Goal: Book appointment/travel/reservation

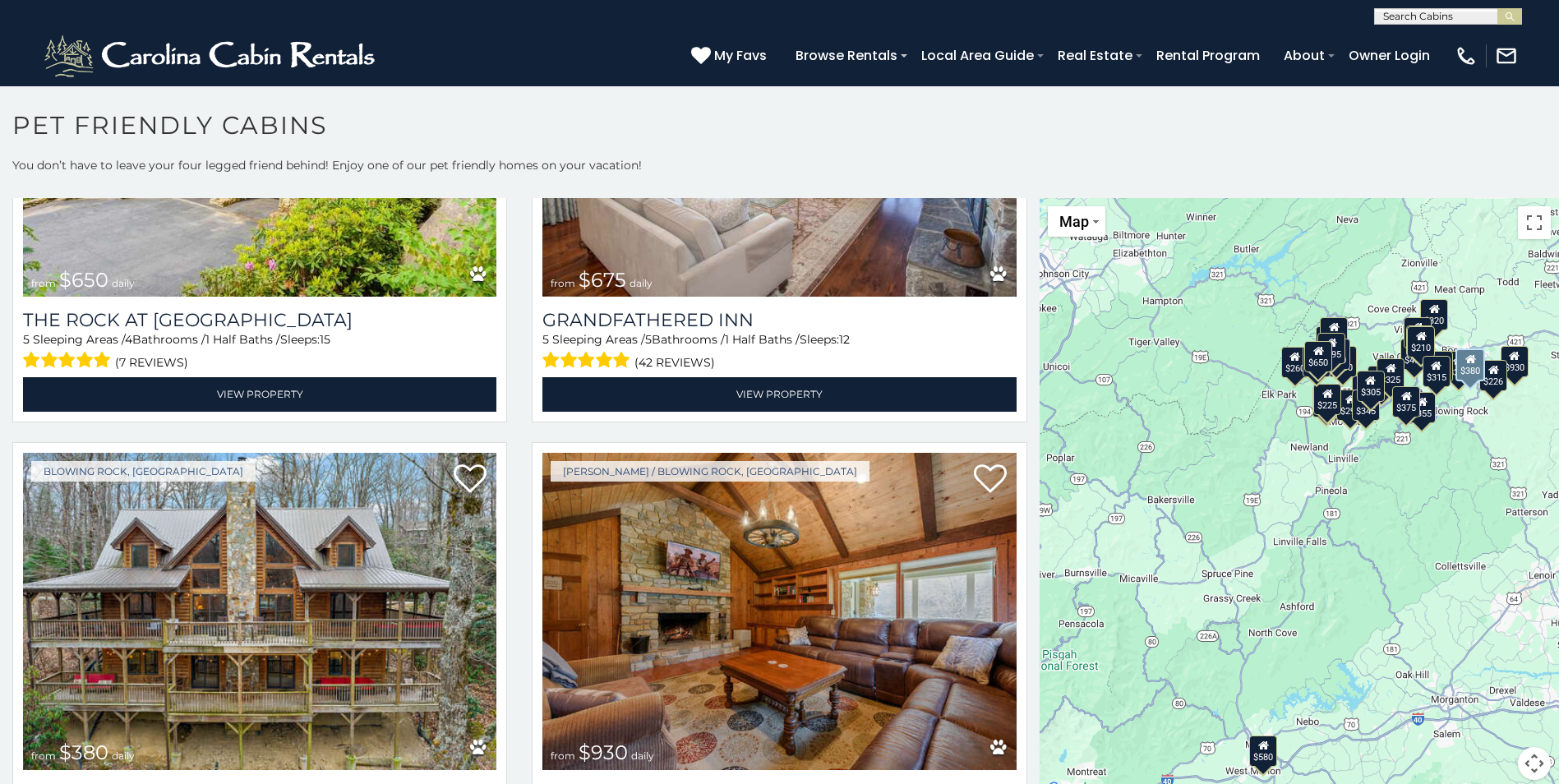
scroll to position [2738, 0]
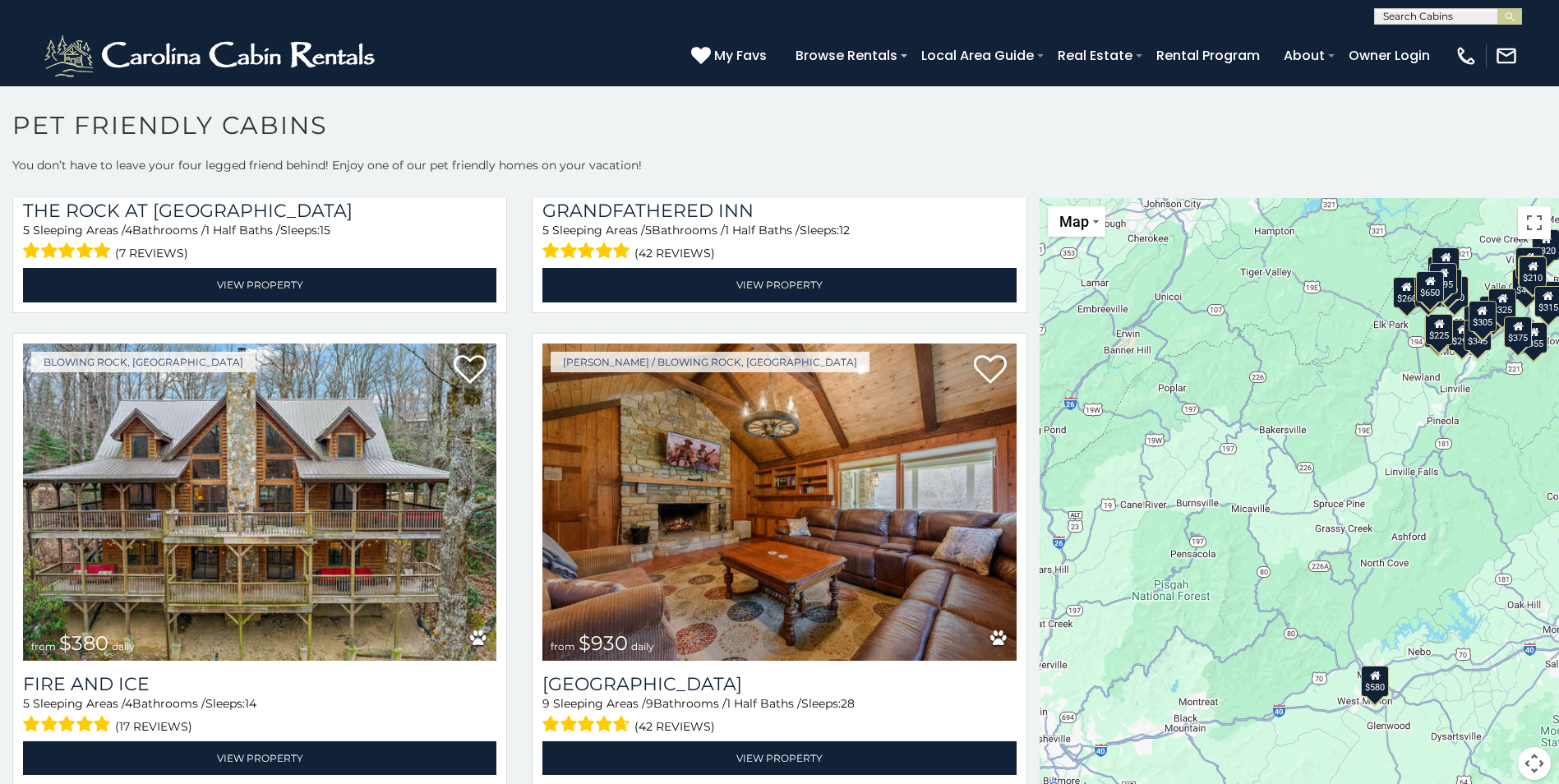
drag, startPoint x: 1411, startPoint y: 477, endPoint x: 1517, endPoint y: 412, distance: 124.3
click at [1517, 412] on div "$580 $375 $325 $451 $460 $315 $315 $330 $395 $355 $650 $675 $380 $930 $375 $325…" at bounding box center [1299, 499] width 520 height 601
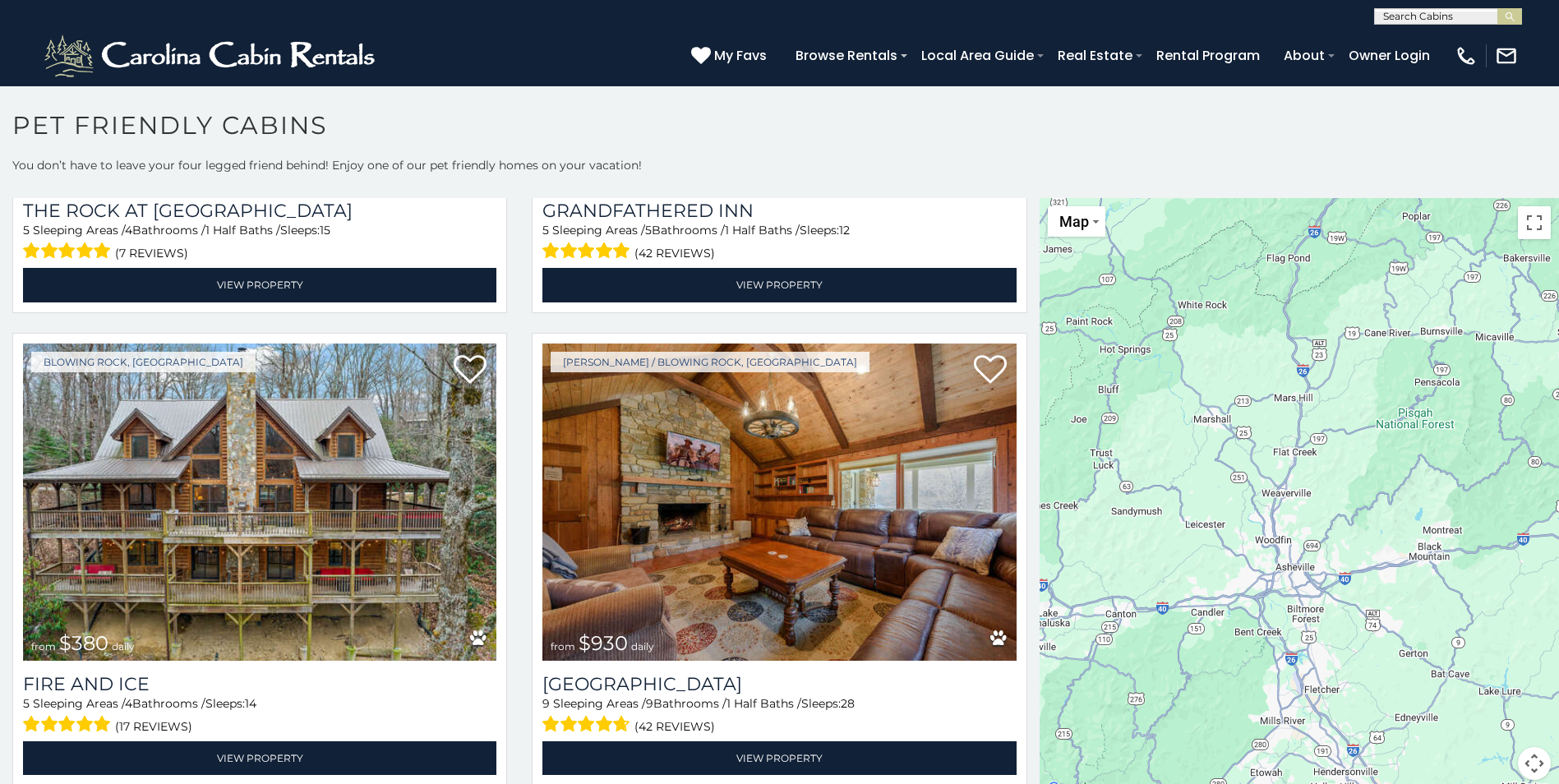
drag, startPoint x: 1208, startPoint y: 576, endPoint x: 1455, endPoint y: 400, distance: 303.3
click at [1455, 400] on div "$580 $375 $325 $451 $460 $315 $315 $330 $395 $355 $650 $675 $380 $930 $375 $325…" at bounding box center [1299, 499] width 520 height 601
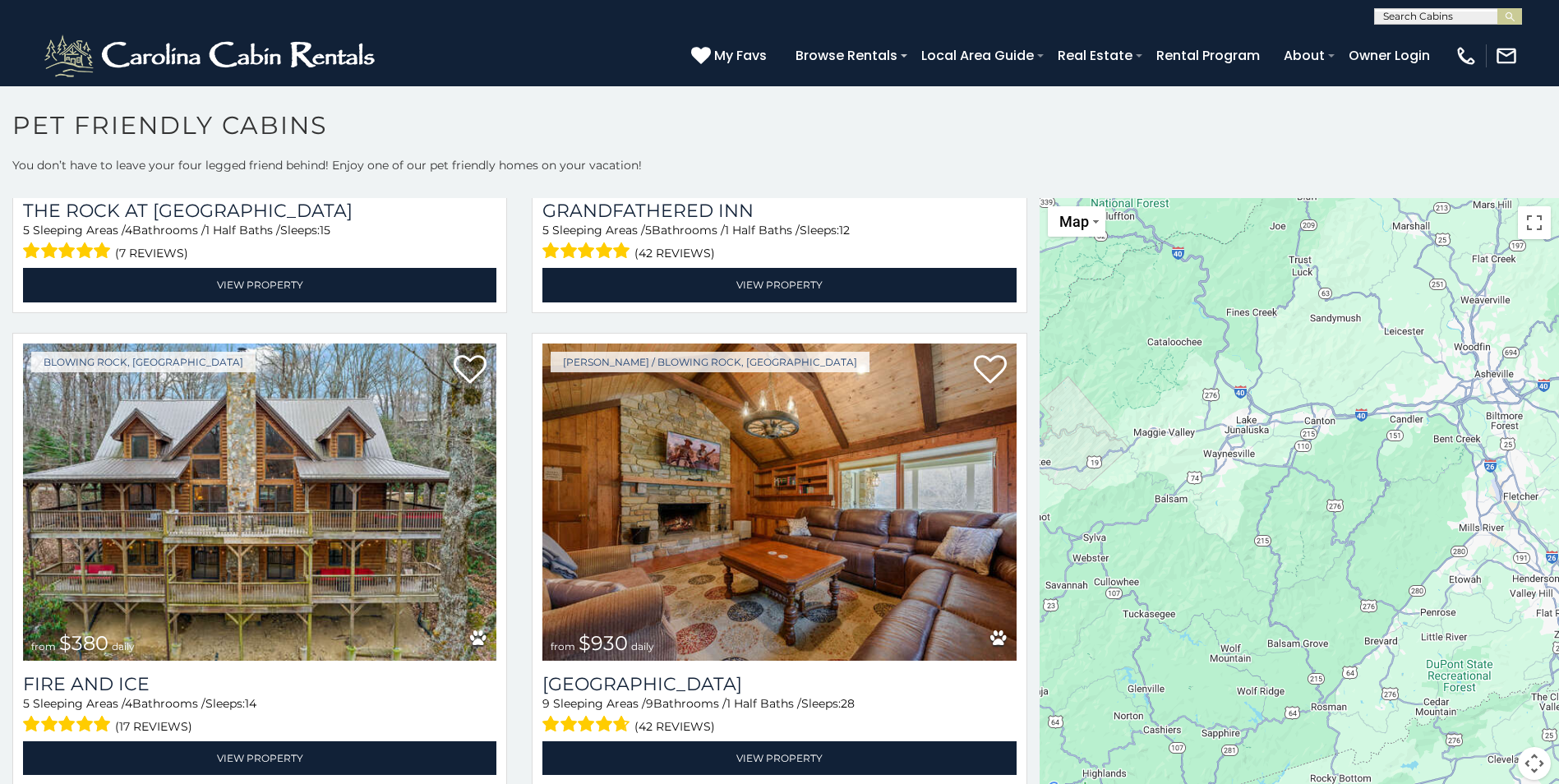
drag, startPoint x: 1222, startPoint y: 648, endPoint x: 1443, endPoint y: 433, distance: 308.3
click at [1441, 436] on div "$580 $375 $325 $451 $460 $315 $315 $330 $395 $355 $650 $675 $380 $930 $375 $325…" at bounding box center [1299, 499] width 520 height 601
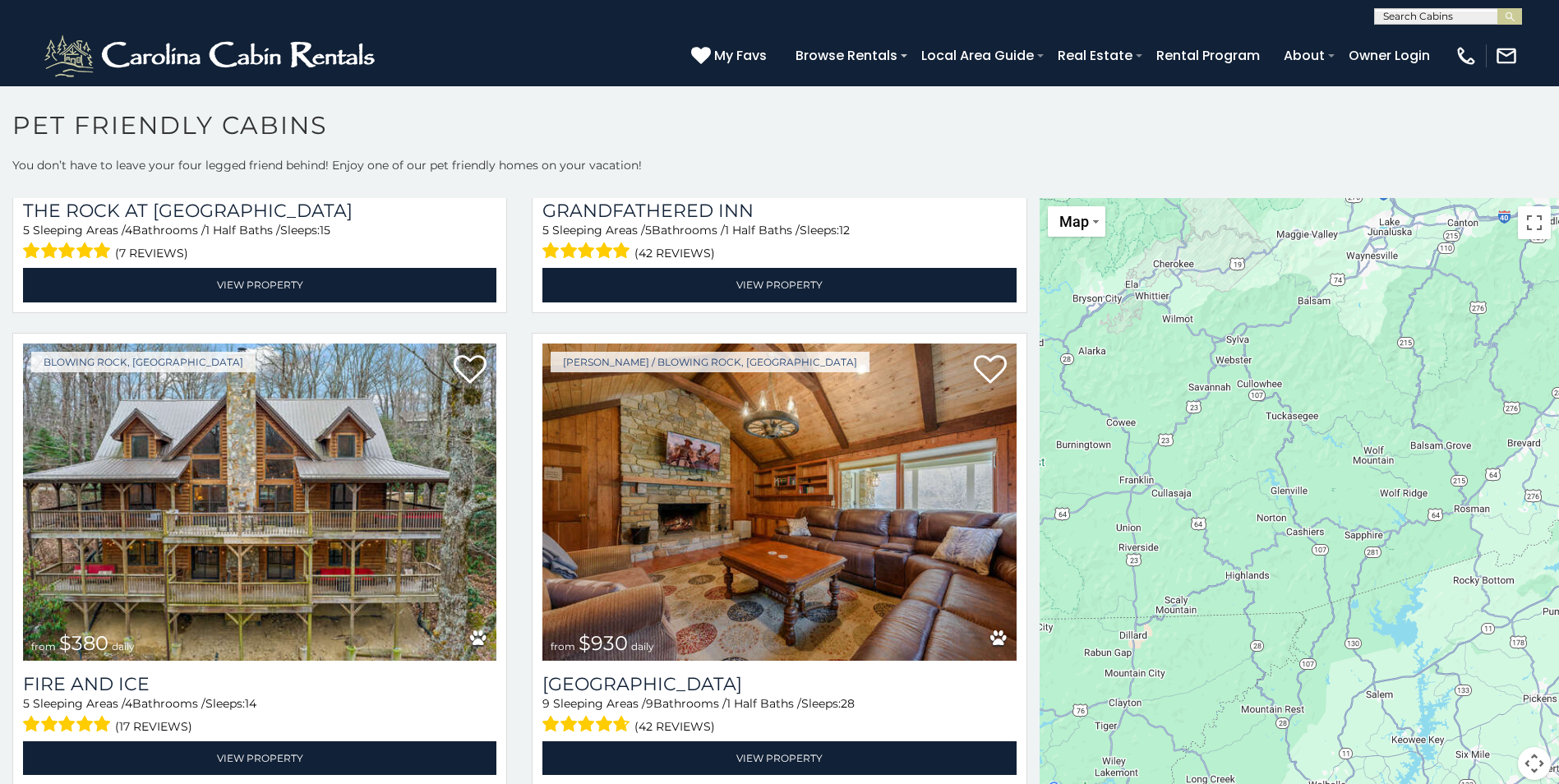
drag, startPoint x: 1133, startPoint y: 498, endPoint x: 1249, endPoint y: 321, distance: 211.6
click at [1249, 321] on div "$580 $375 $325 $451 $460 $315 $315 $330 $395 $355 $650 $675 $380 $930 $375 $325…" at bounding box center [1299, 499] width 520 height 601
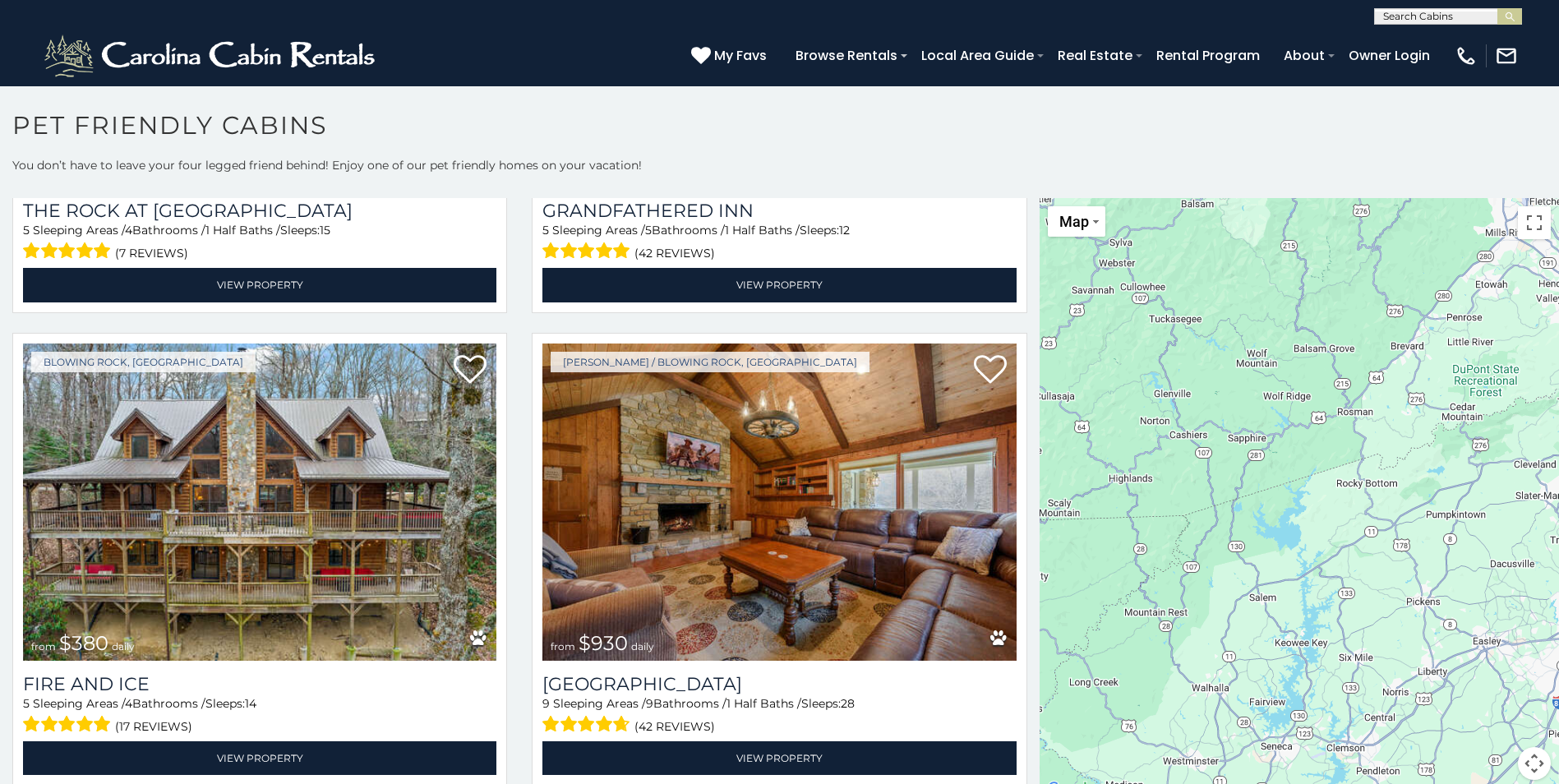
drag, startPoint x: 1369, startPoint y: 491, endPoint x: 1246, endPoint y: 400, distance: 153.0
click at [1246, 400] on div "$580 $375 $325 $451 $460 $315 $315 $330 $395 $355 $650 $675 $380 $930 $375 $325…" at bounding box center [1299, 499] width 520 height 601
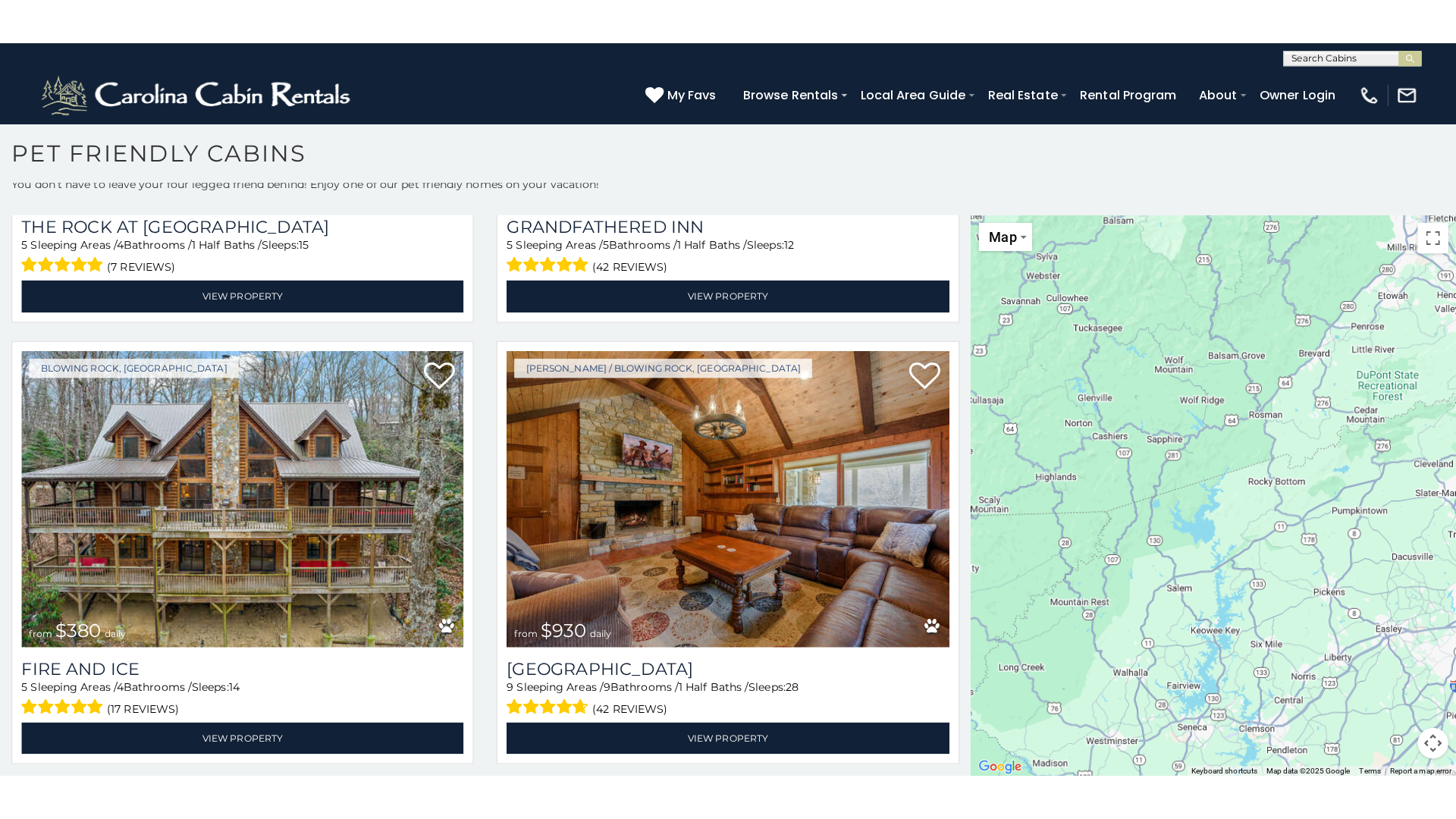
scroll to position [8, 0]
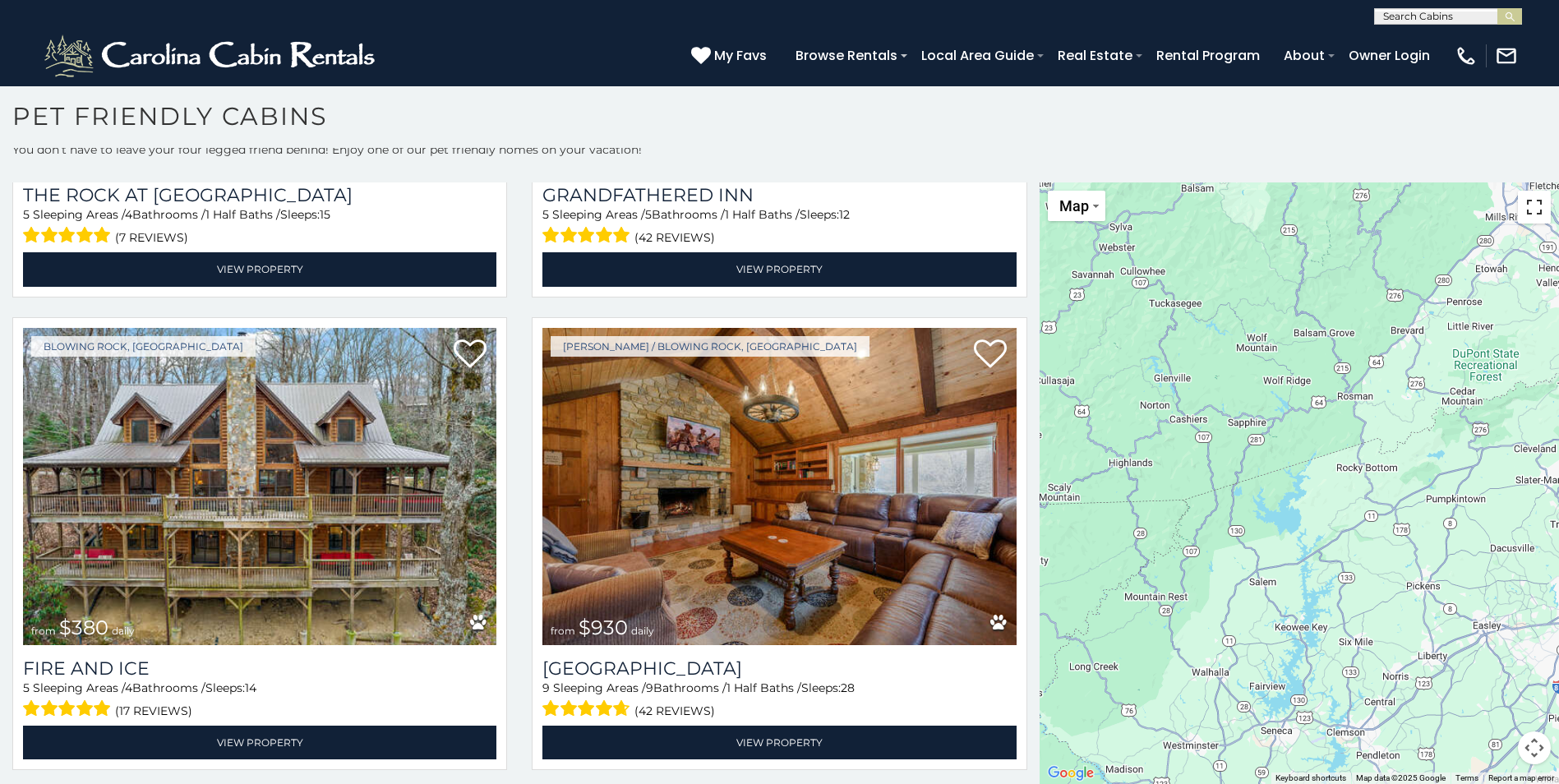
click at [1526, 208] on button "Toggle fullscreen view" at bounding box center [1534, 206] width 33 height 33
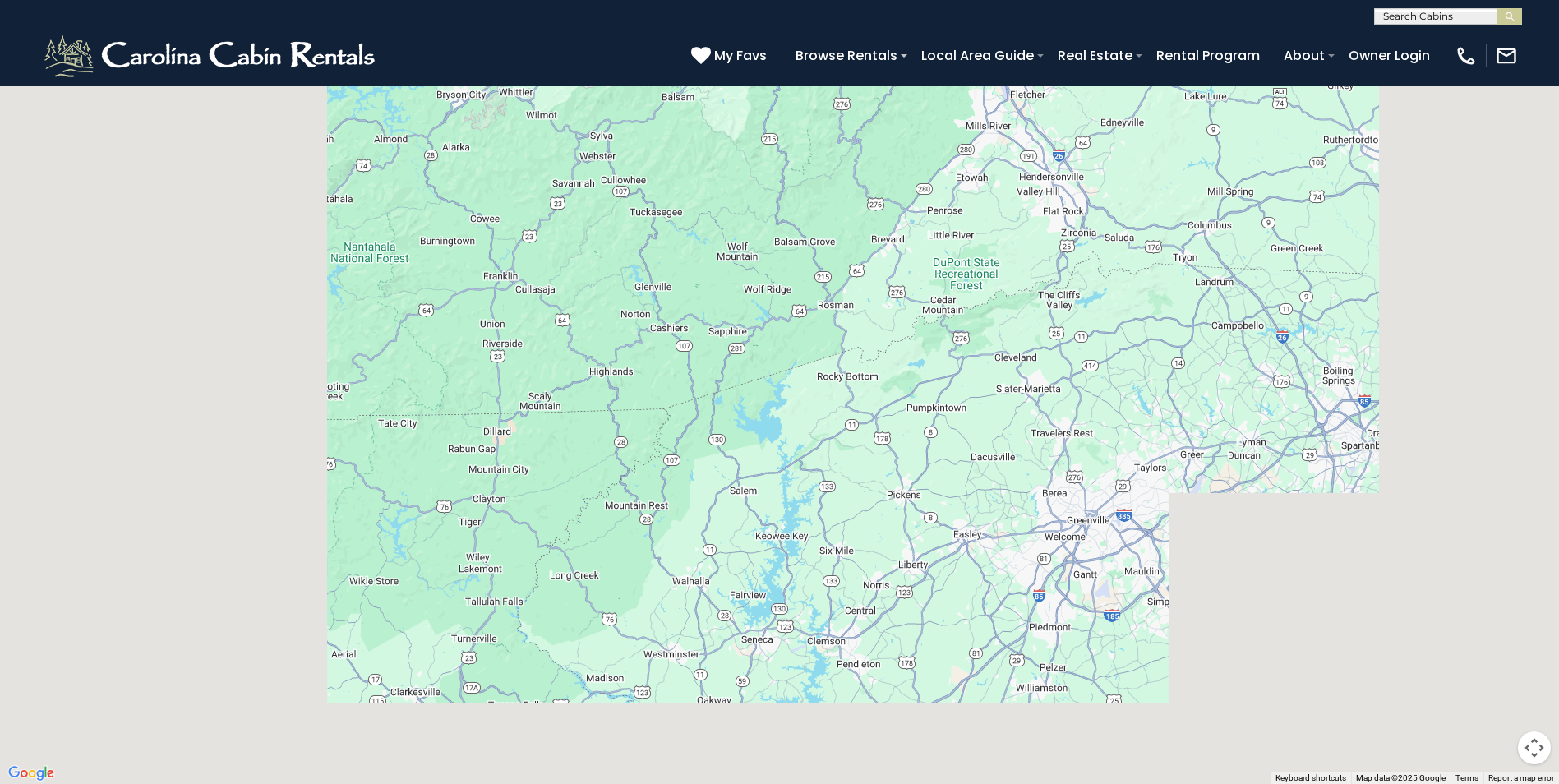
scroll to position [2774, 0]
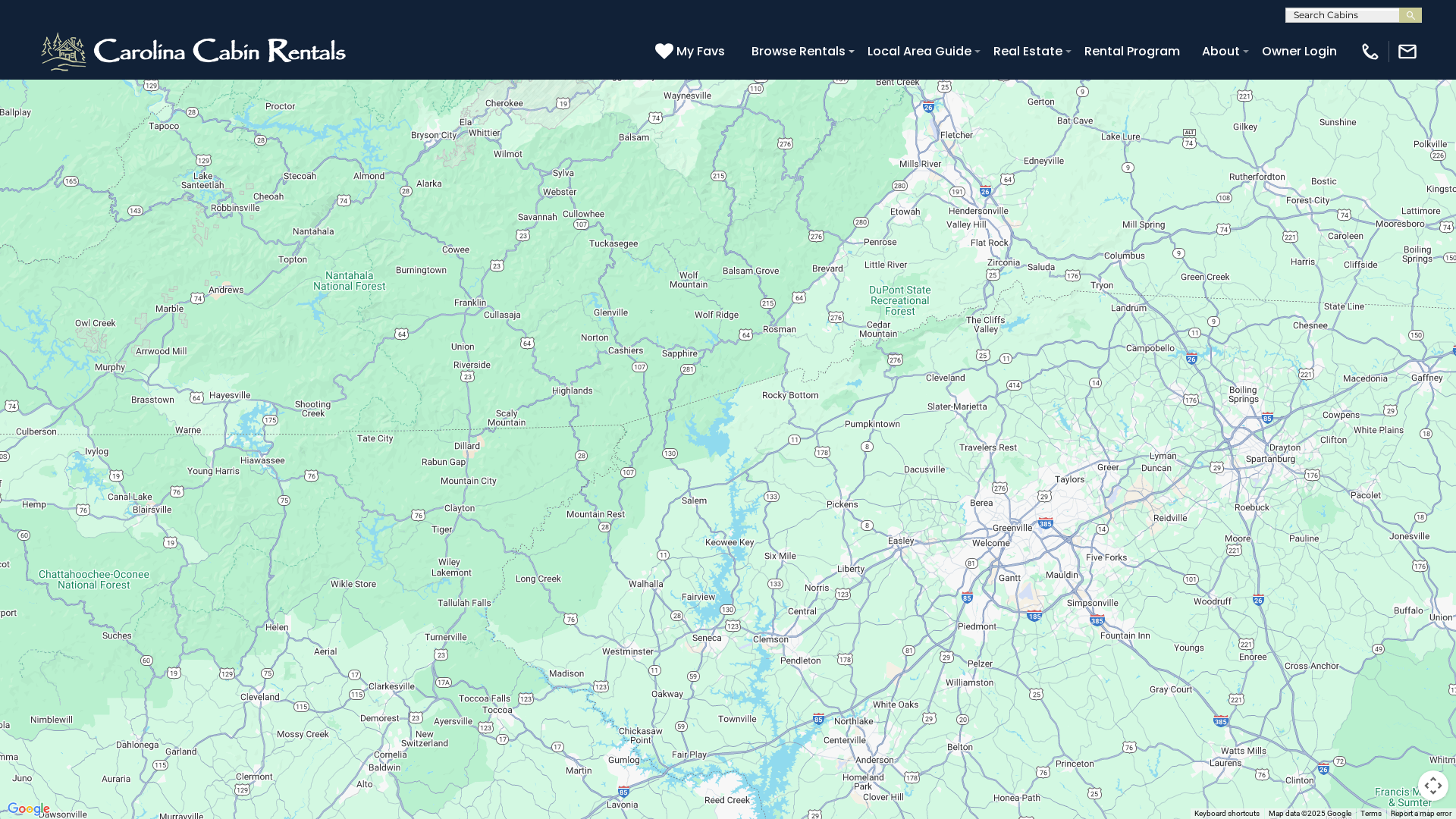
click at [1429, 14] on button "Toggle fullscreen view" at bounding box center [1433, 22] width 31 height 31
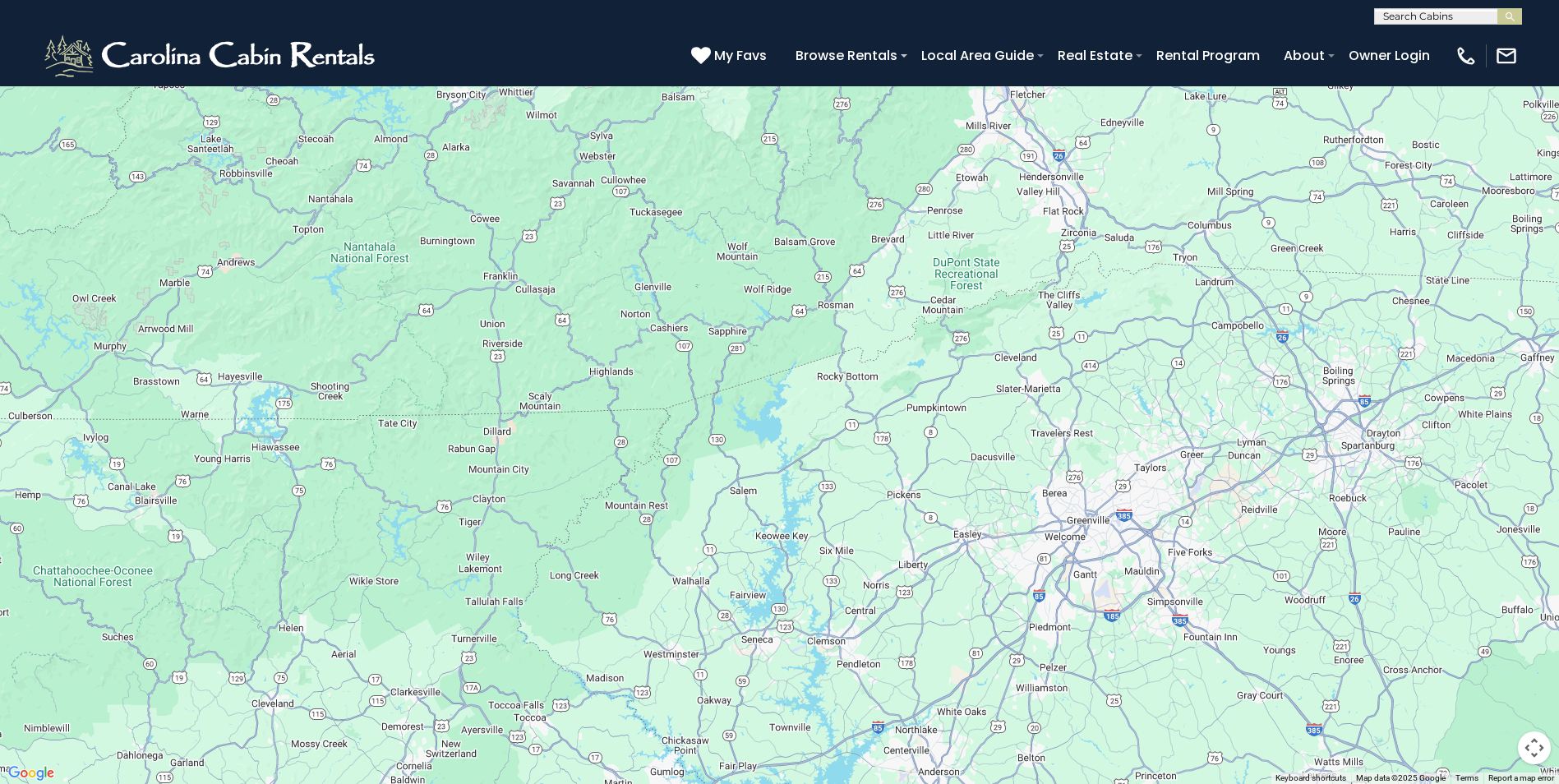
scroll to position [2738, 0]
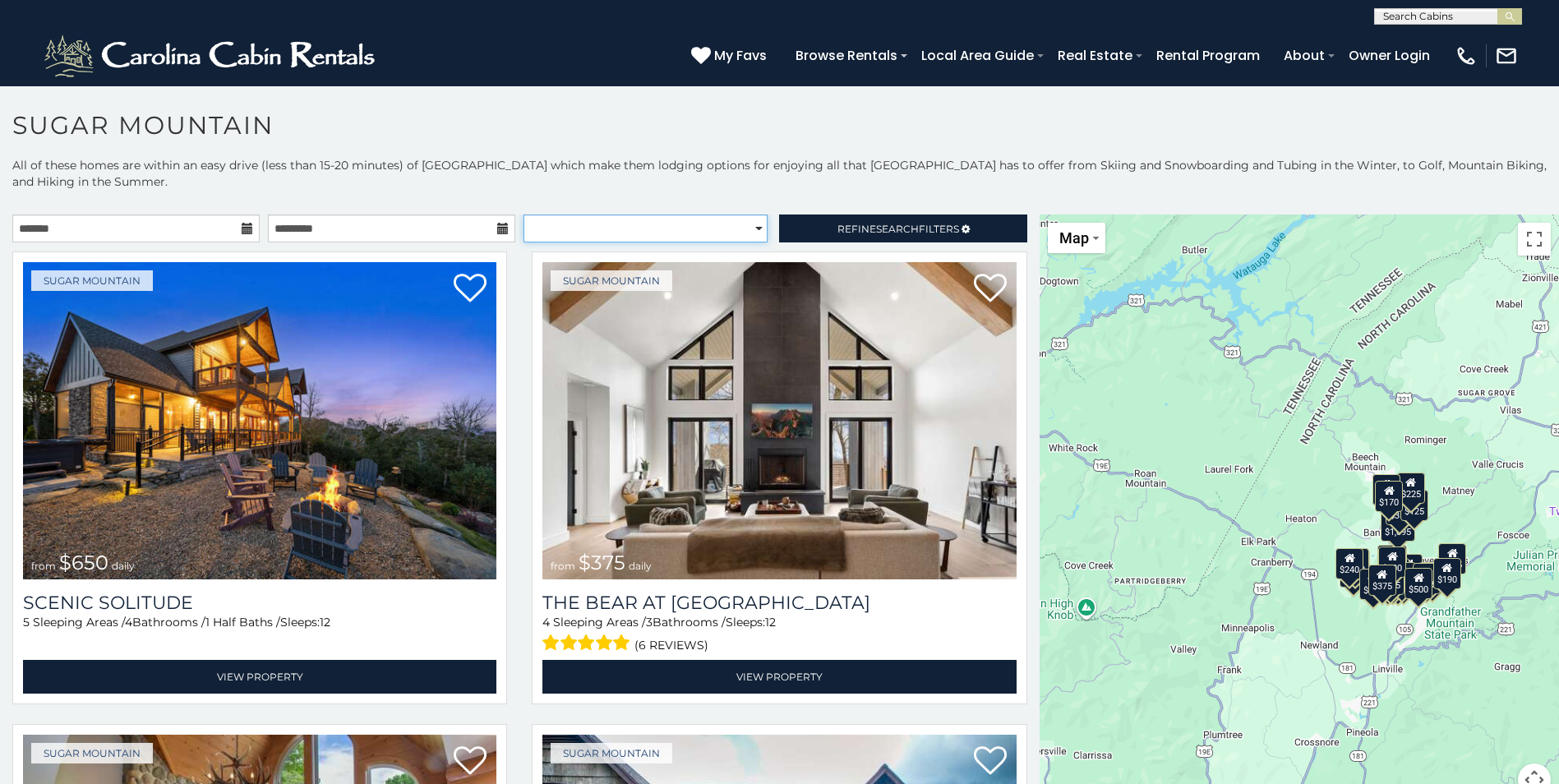
click at [751, 222] on select "**********" at bounding box center [645, 228] width 244 height 28
click at [244, 232] on icon at bounding box center [247, 228] width 12 height 12
click at [244, 227] on icon at bounding box center [247, 228] width 12 height 12
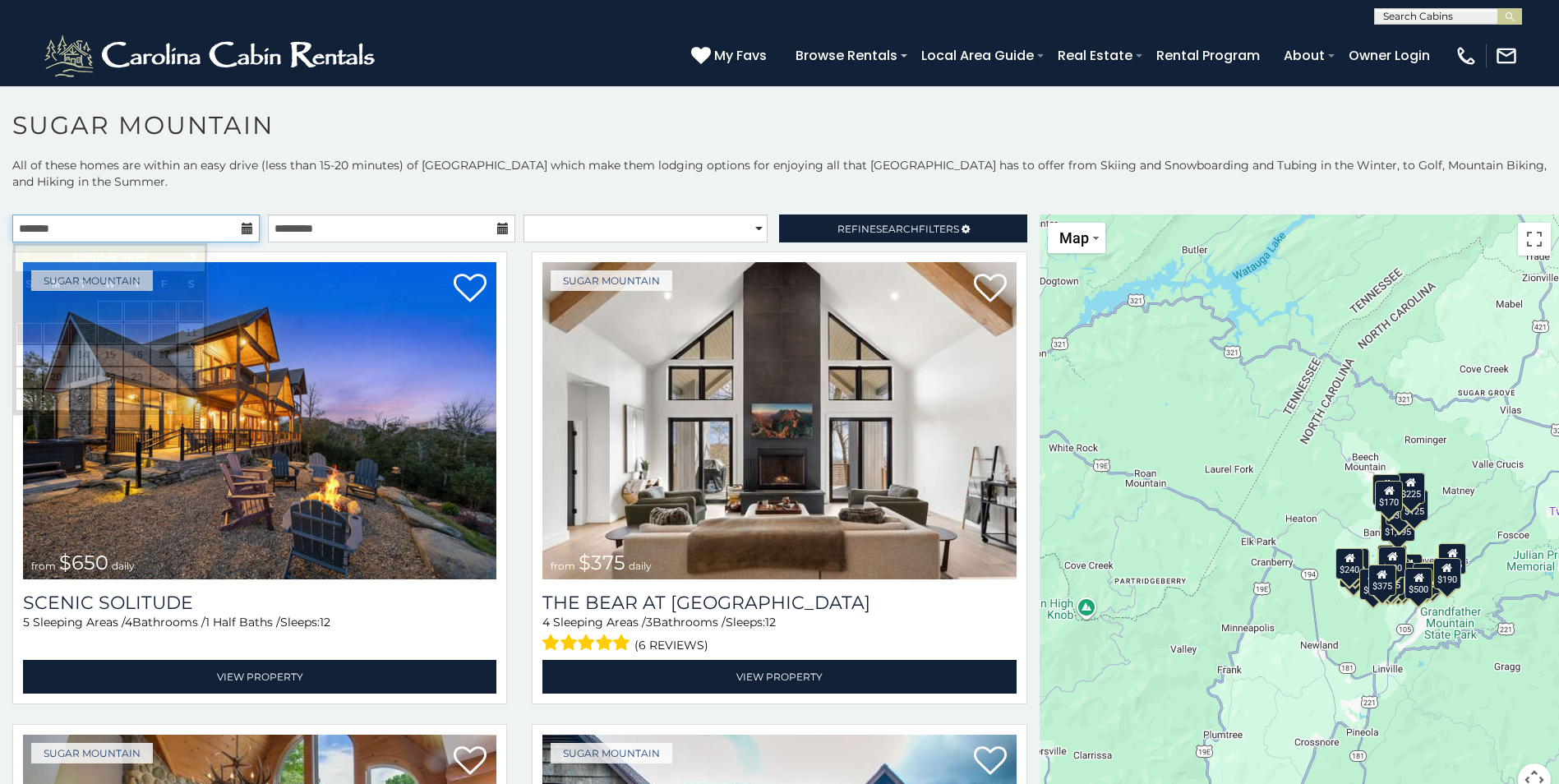
click at [173, 231] on input "text" at bounding box center [136, 228] width 248 height 28
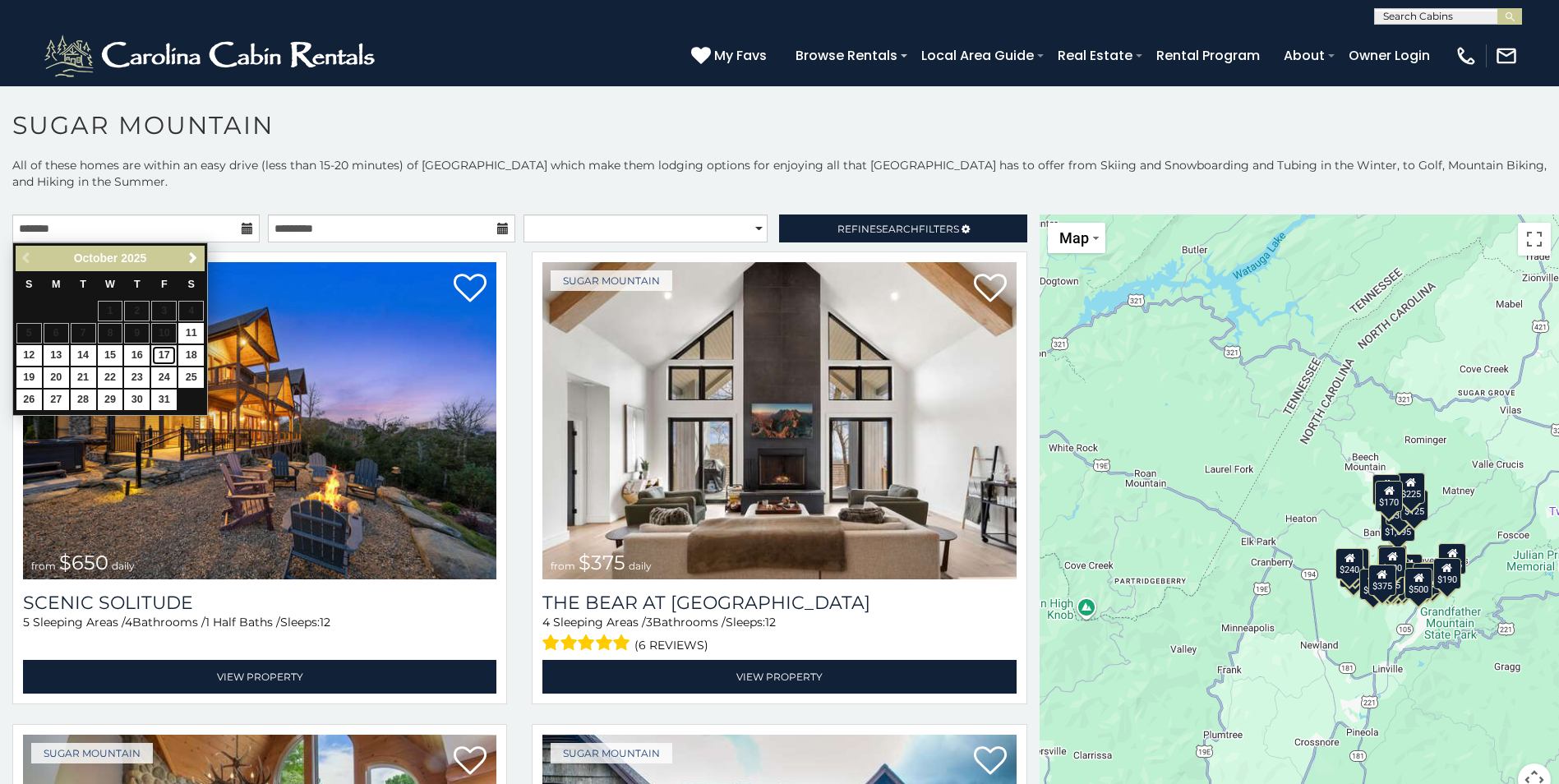
click at [168, 351] on link "17" at bounding box center [163, 355] width 25 height 21
type input "**********"
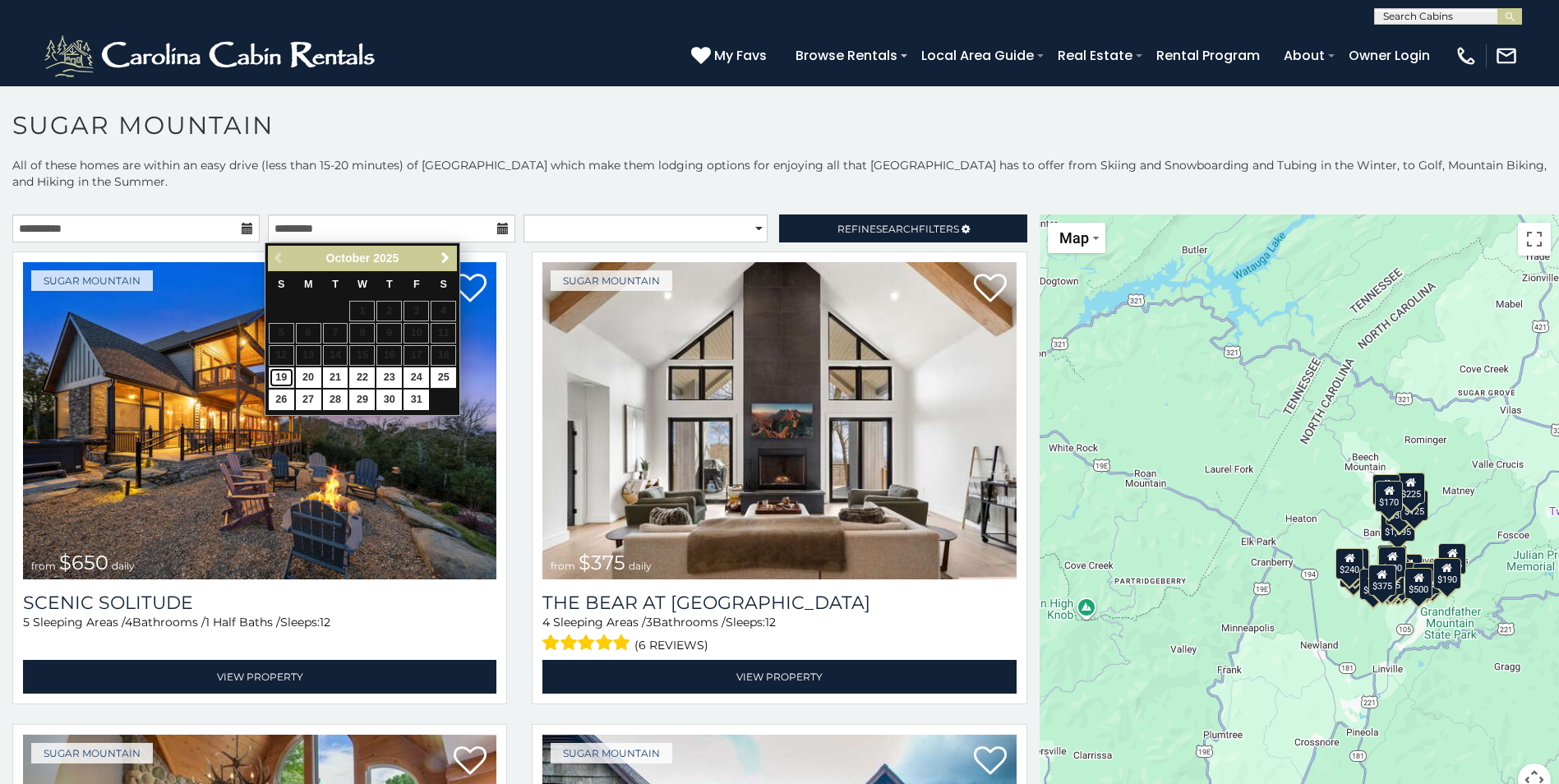
click at [286, 376] on link "19" at bounding box center [281, 377] width 25 height 21
type input "**********"
